Goal: Task Accomplishment & Management: Use online tool/utility

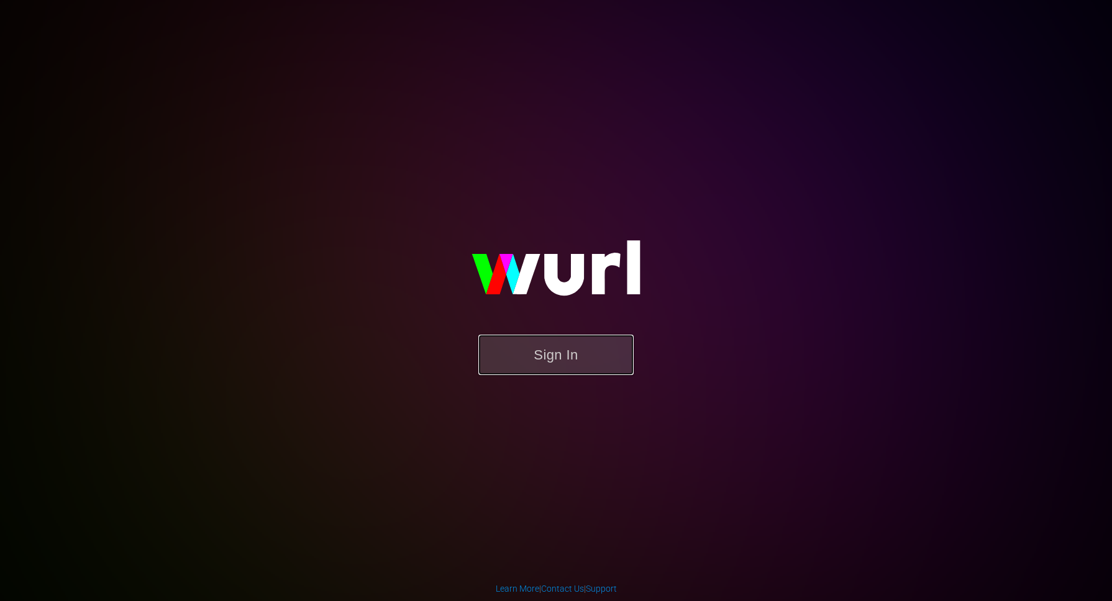
click at [570, 360] on button "Sign In" at bounding box center [555, 355] width 155 height 40
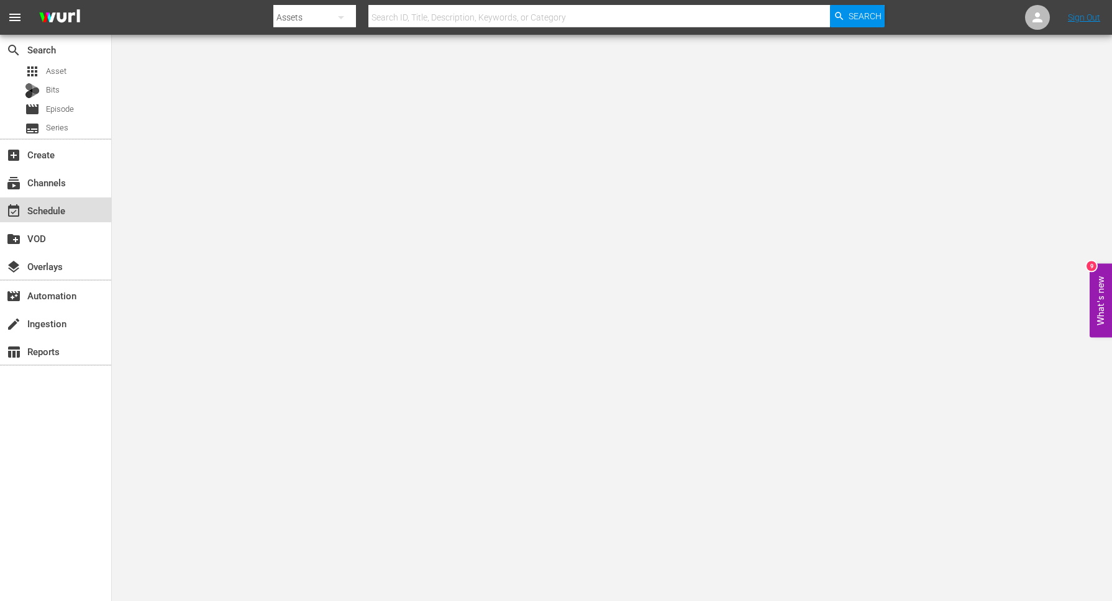
click at [40, 205] on div "event_available Schedule" at bounding box center [35, 208] width 70 height 11
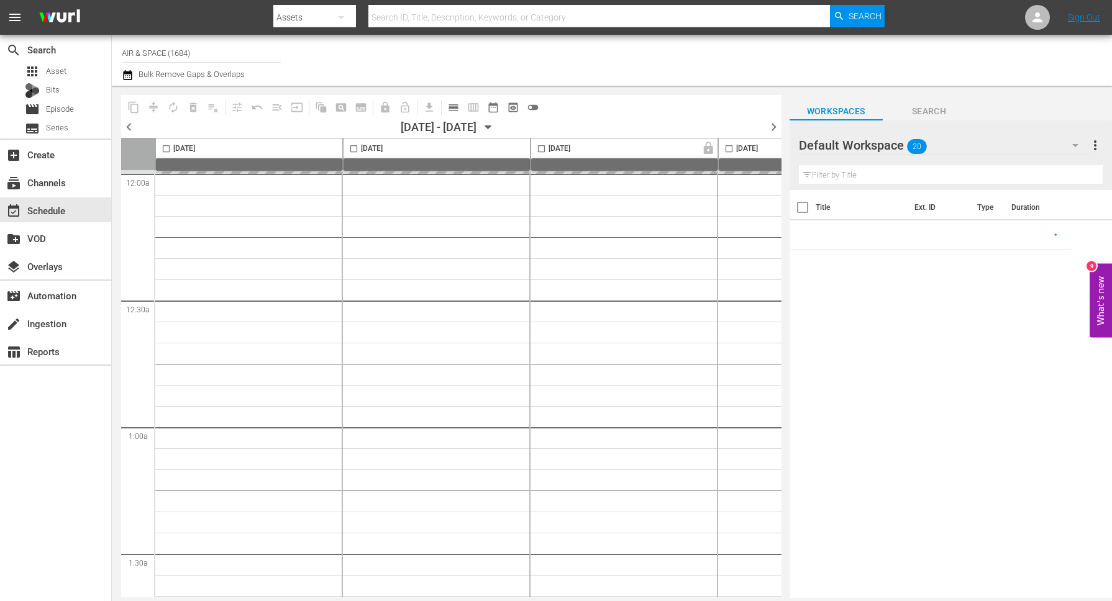
type input "AIR & SPACE (1684)"
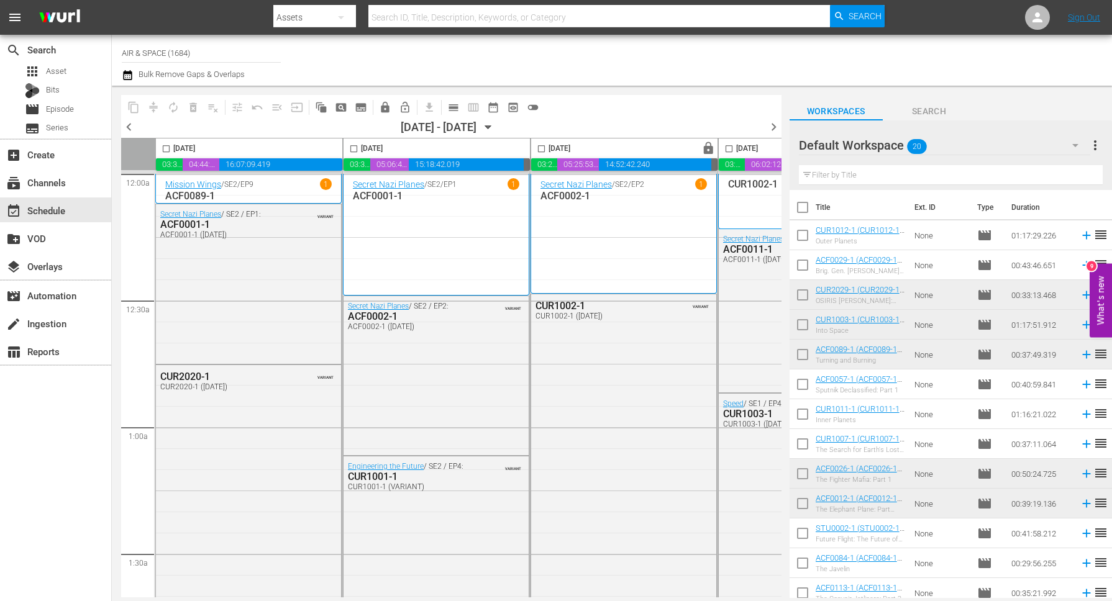
click at [495, 126] on icon "button" at bounding box center [488, 127] width 14 height 14
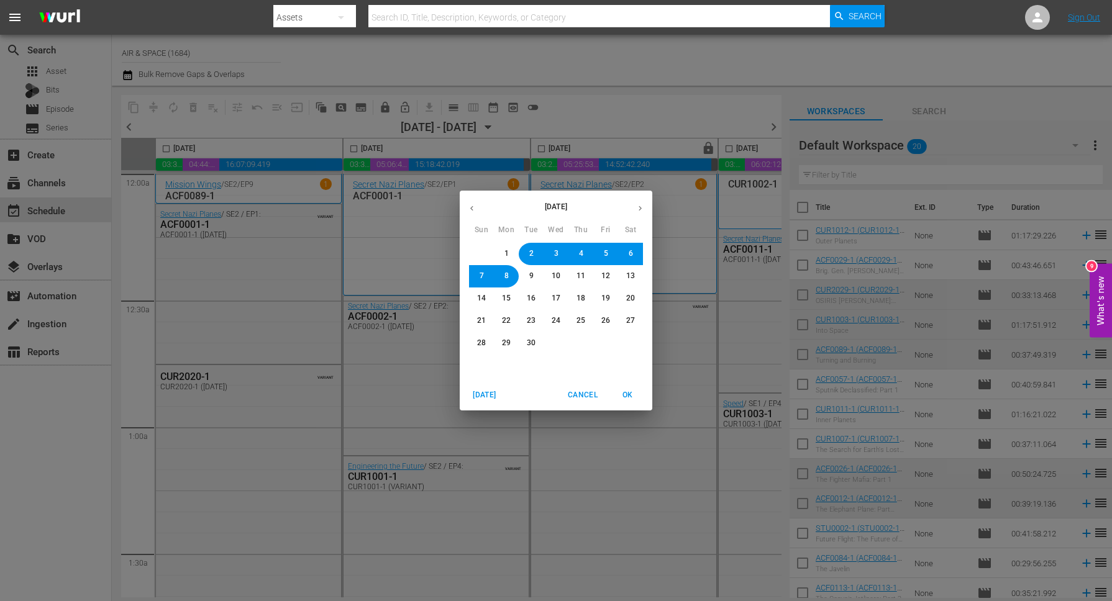
click at [606, 279] on span "12" at bounding box center [605, 276] width 9 height 11
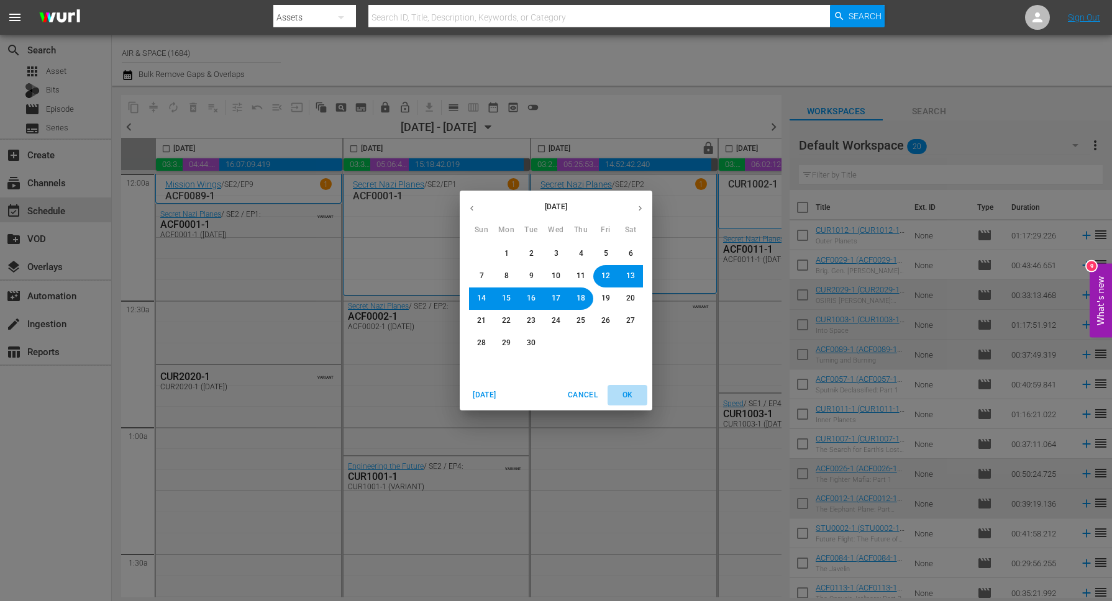
click at [625, 393] on span "OK" at bounding box center [627, 395] width 30 height 13
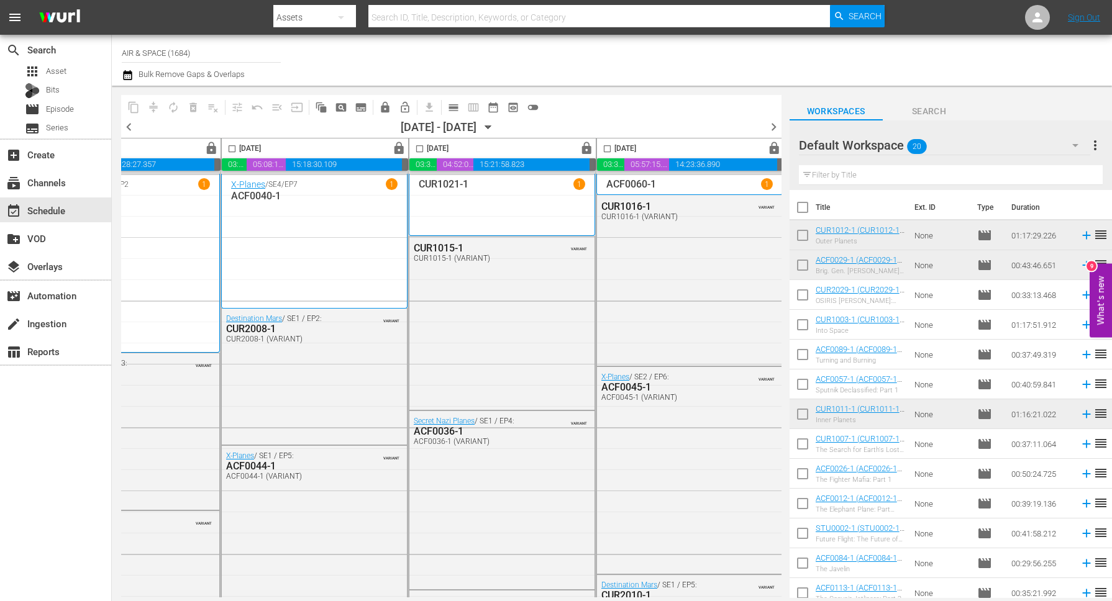
scroll to position [0, 692]
click at [495, 123] on icon "button" at bounding box center [488, 127] width 14 height 14
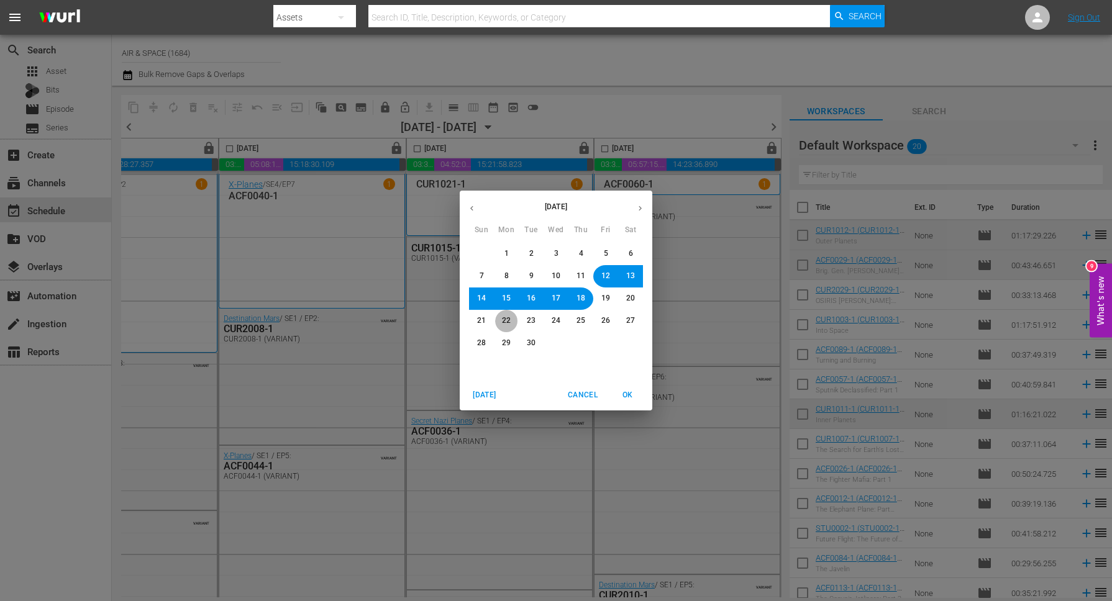
click at [506, 320] on span "22" at bounding box center [506, 320] width 9 height 11
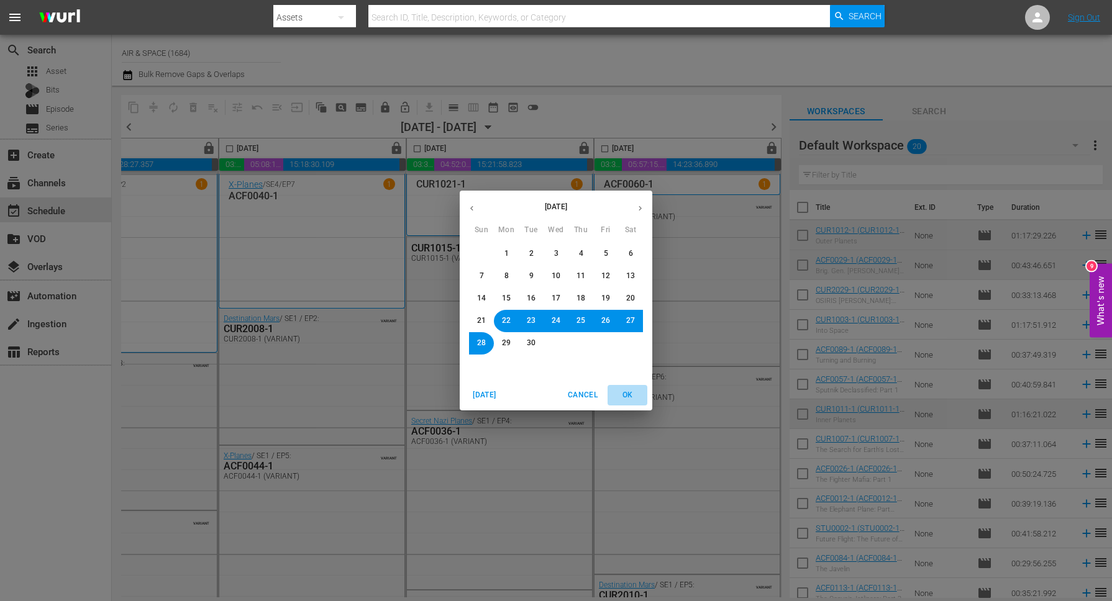
click at [626, 390] on span "OK" at bounding box center [627, 395] width 30 height 13
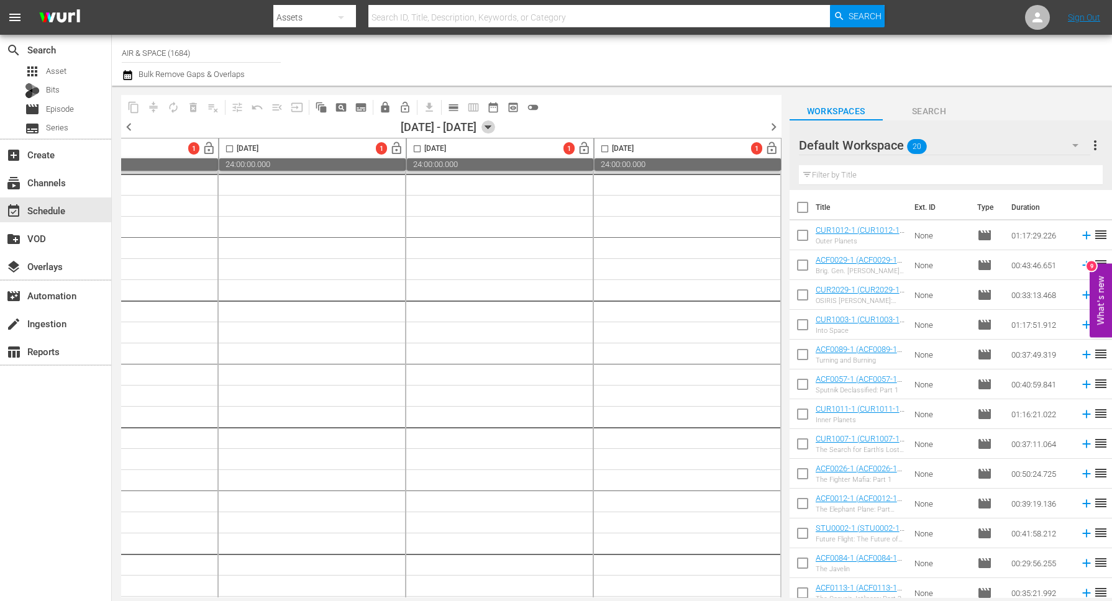
click at [495, 123] on icon "button" at bounding box center [488, 127] width 14 height 14
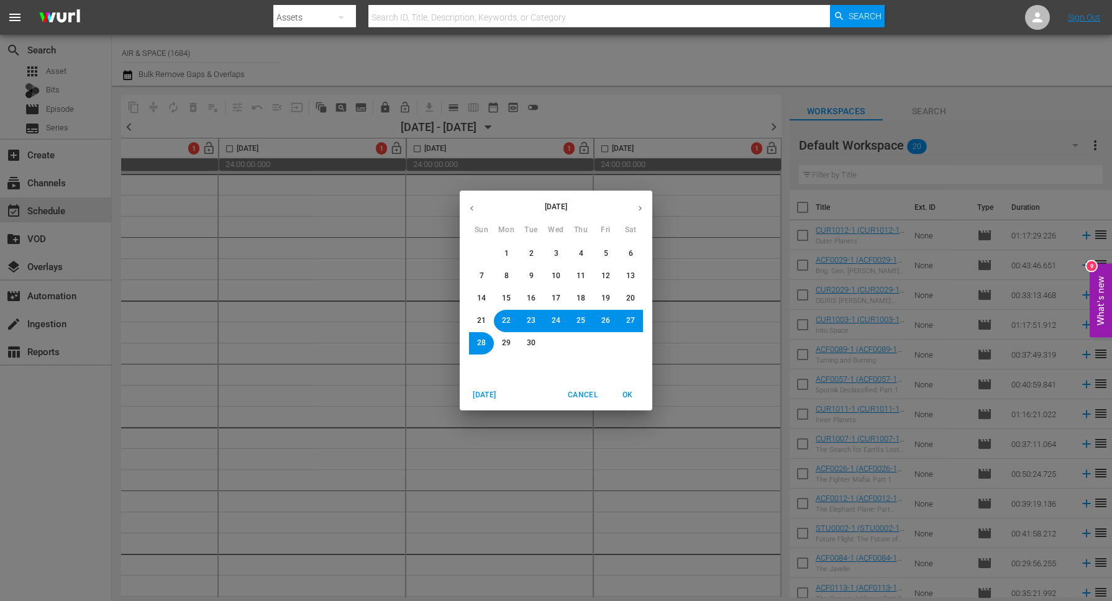
click at [602, 294] on span "19" at bounding box center [605, 298] width 9 height 11
click at [630, 392] on span "OK" at bounding box center [627, 395] width 30 height 13
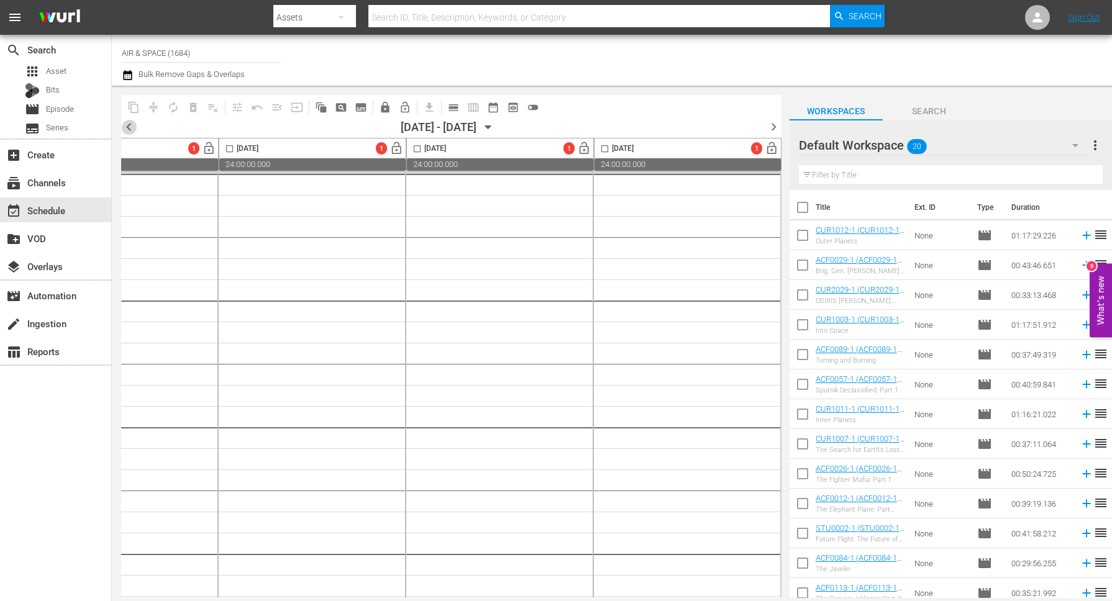
click at [129, 123] on span "chevron_left" at bounding box center [129, 127] width 16 height 16
